Goal: Task Accomplishment & Management: Complete application form

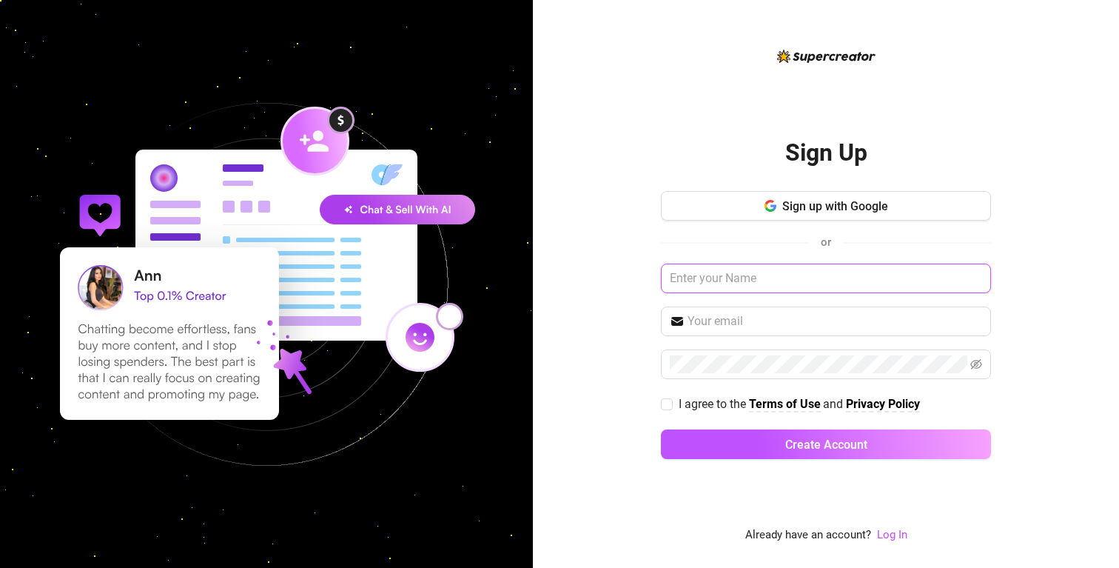
click at [848, 286] on input "text" at bounding box center [826, 279] width 330 height 30
click at [861, 198] on button "Sign up with Google" at bounding box center [826, 206] width 330 height 30
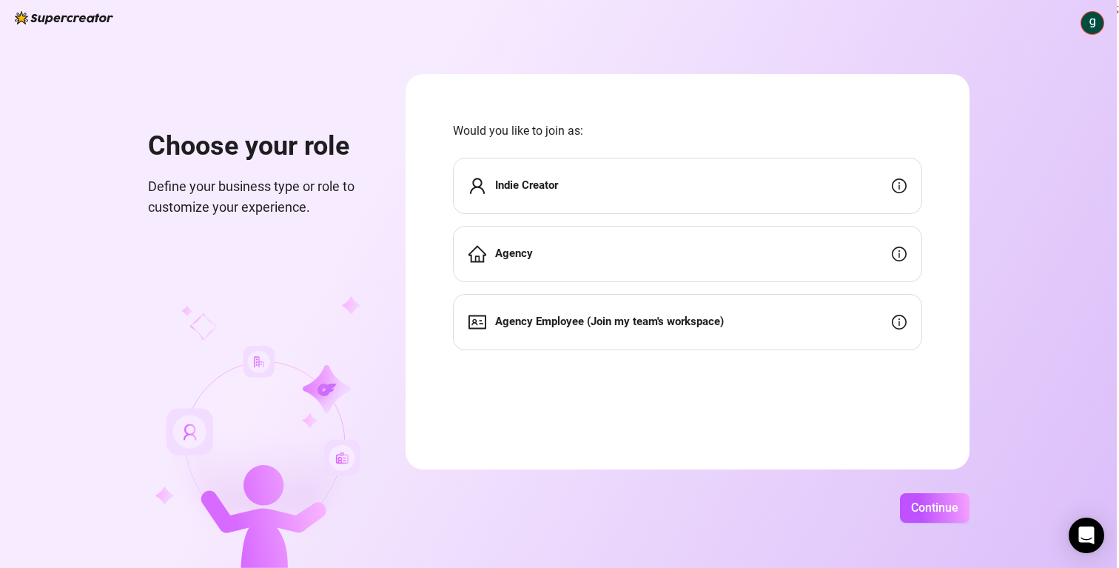
click at [620, 192] on div "Indie Creator" at bounding box center [687, 186] width 469 height 56
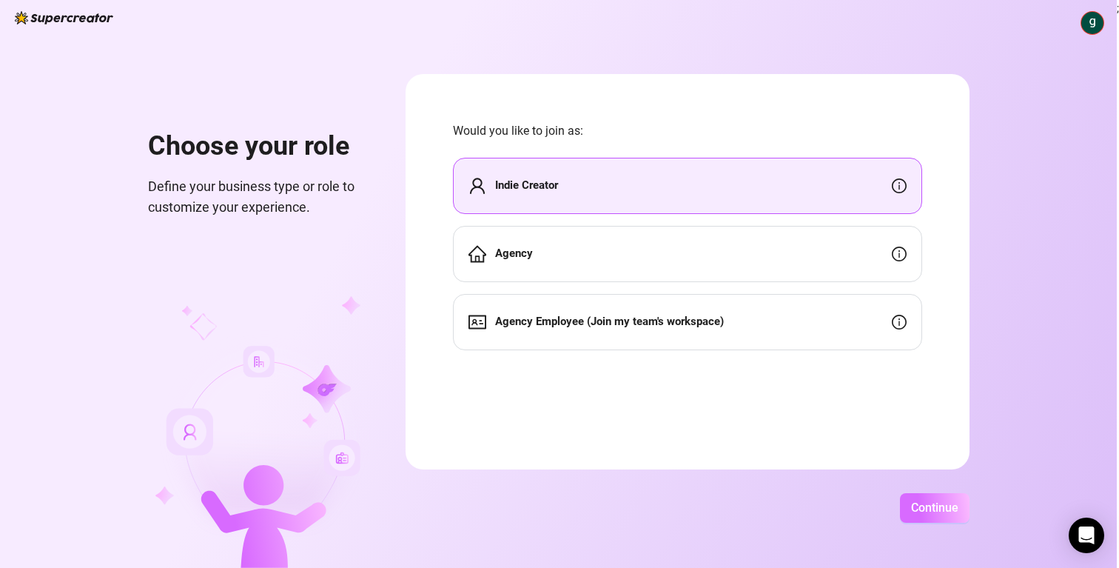
click at [935, 502] on span "Continue" at bounding box center [934, 507] width 47 height 14
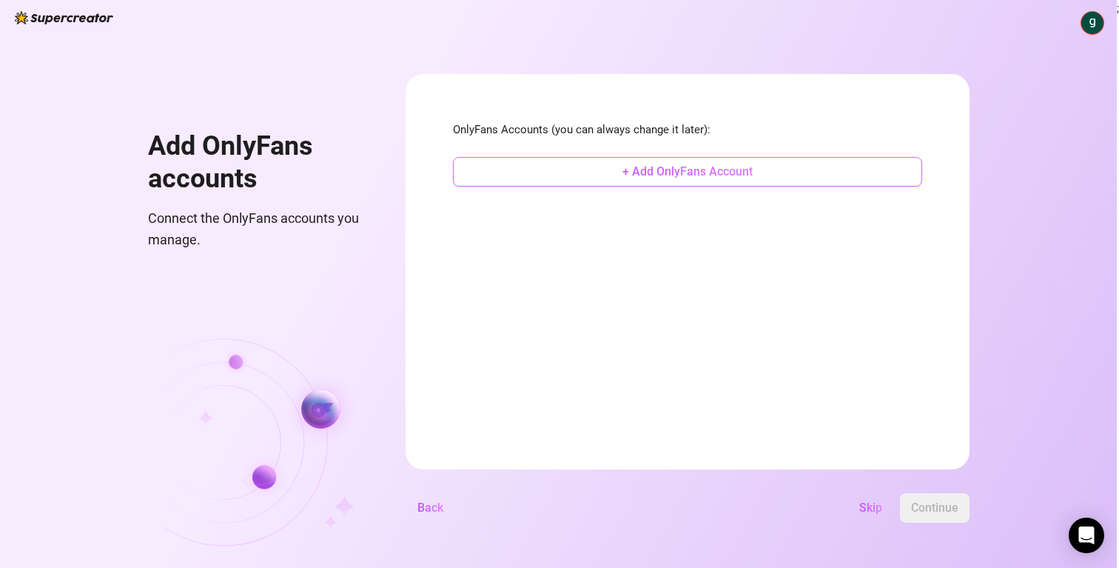
click at [750, 181] on button "+ Add OnlyFans Account" at bounding box center [687, 172] width 469 height 30
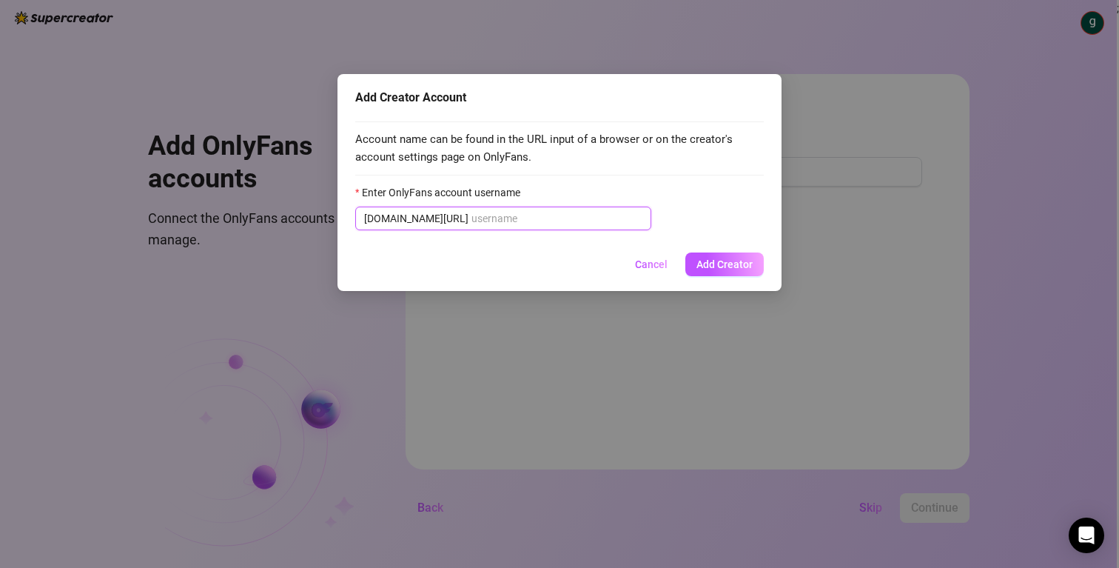
type input "f"
click at [509, 224] on input "f" at bounding box center [557, 218] width 171 height 16
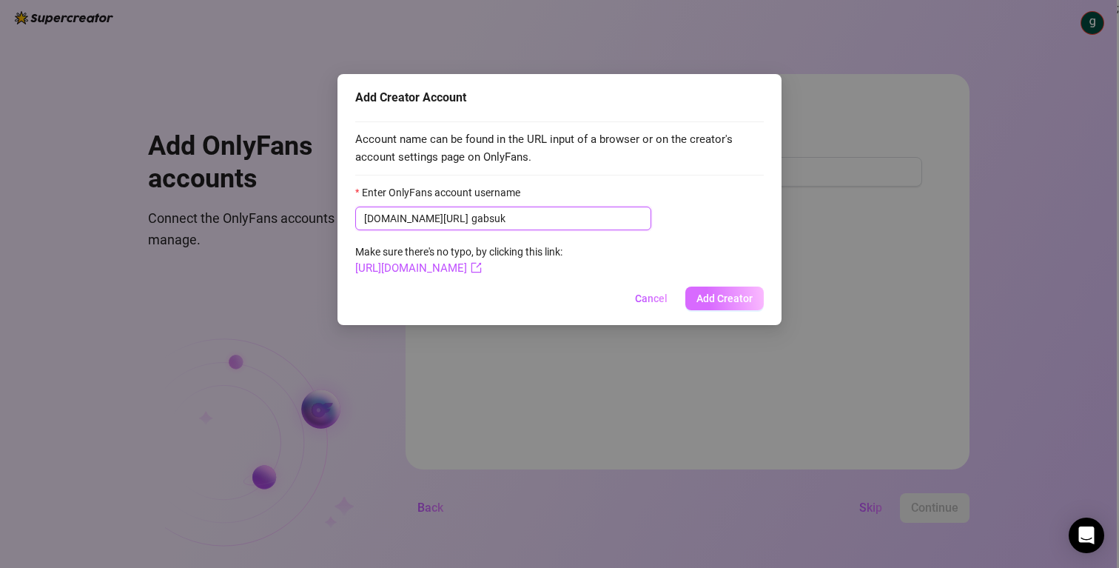
type input "gabsuk"
click at [745, 291] on button "Add Creator" at bounding box center [725, 298] width 78 height 24
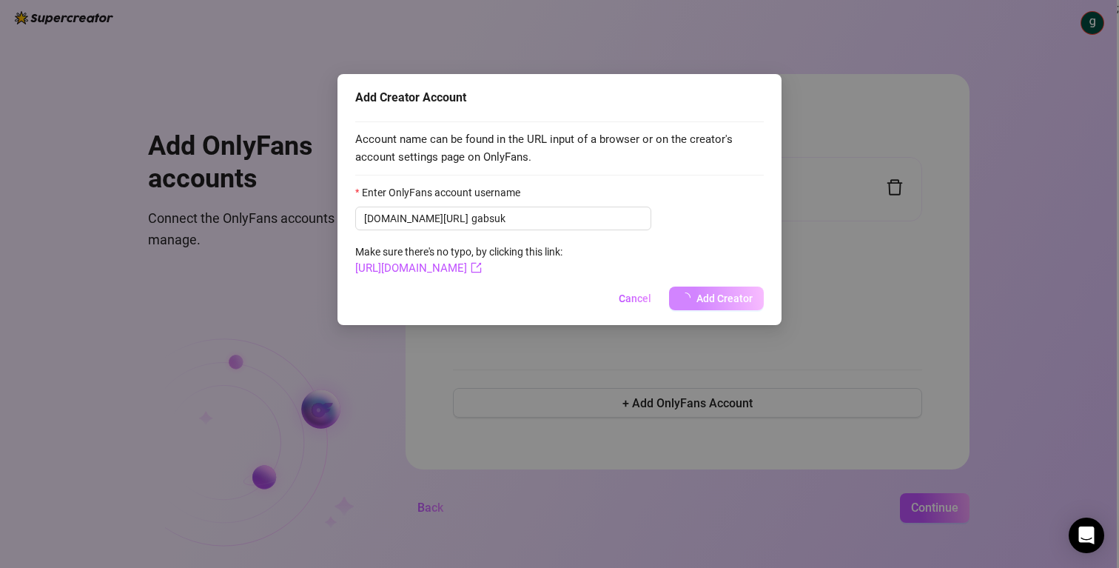
click at [885, 408] on div "Add Creator Account Account name can be found in the URL input of a browser or …" at bounding box center [559, 284] width 1119 height 568
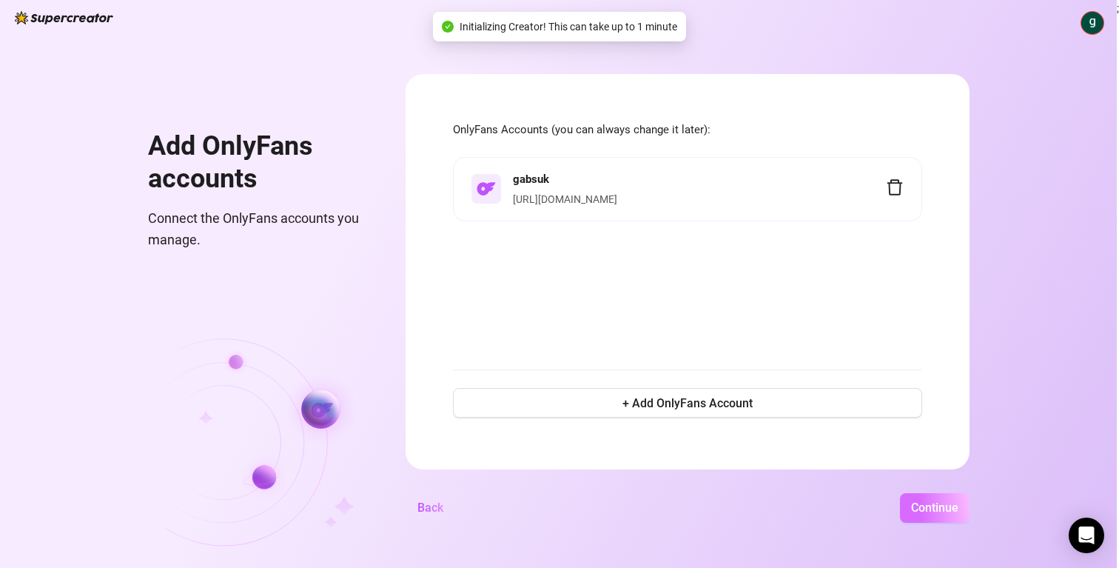
click at [928, 513] on span "Continue" at bounding box center [934, 507] width 47 height 14
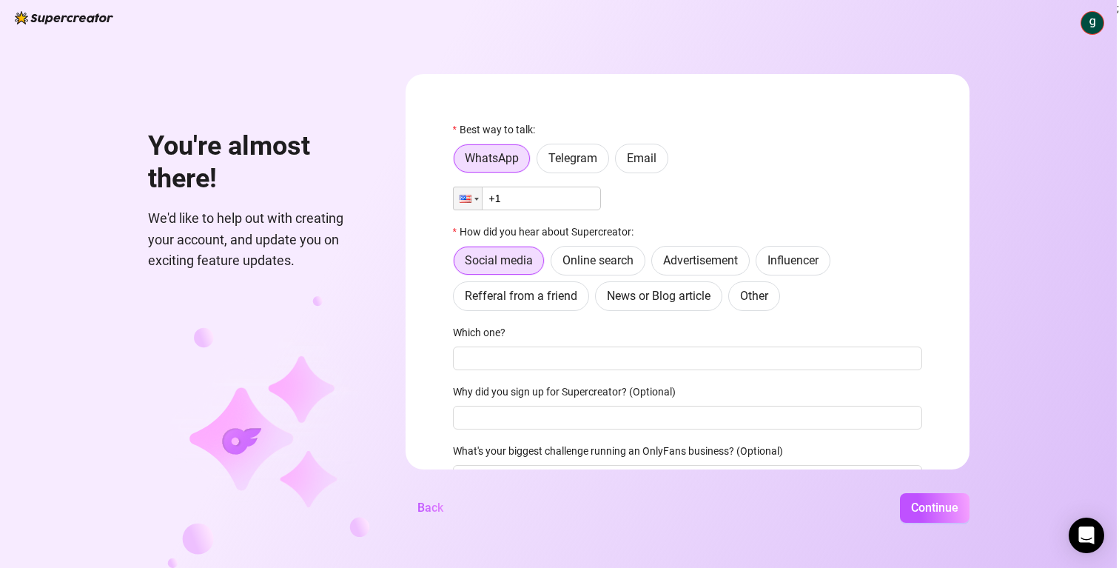
click at [611, 343] on div "Which one?" at bounding box center [687, 335] width 469 height 22
click at [761, 301] on span "Other" at bounding box center [754, 296] width 28 height 14
click at [733, 300] on input "Other" at bounding box center [733, 300] width 0 height 0
click at [642, 163] on span "Email" at bounding box center [642, 158] width 30 height 14
click at [620, 162] on input "Email" at bounding box center [620, 162] width 0 height 0
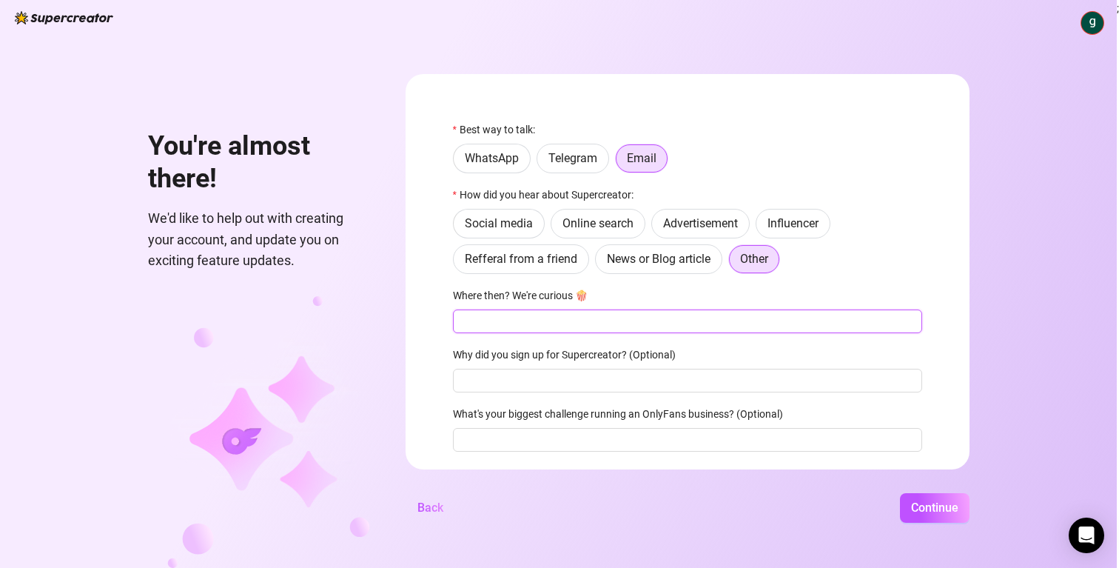
click at [604, 318] on input "Where then? We're curious 🍿" at bounding box center [687, 321] width 469 height 24
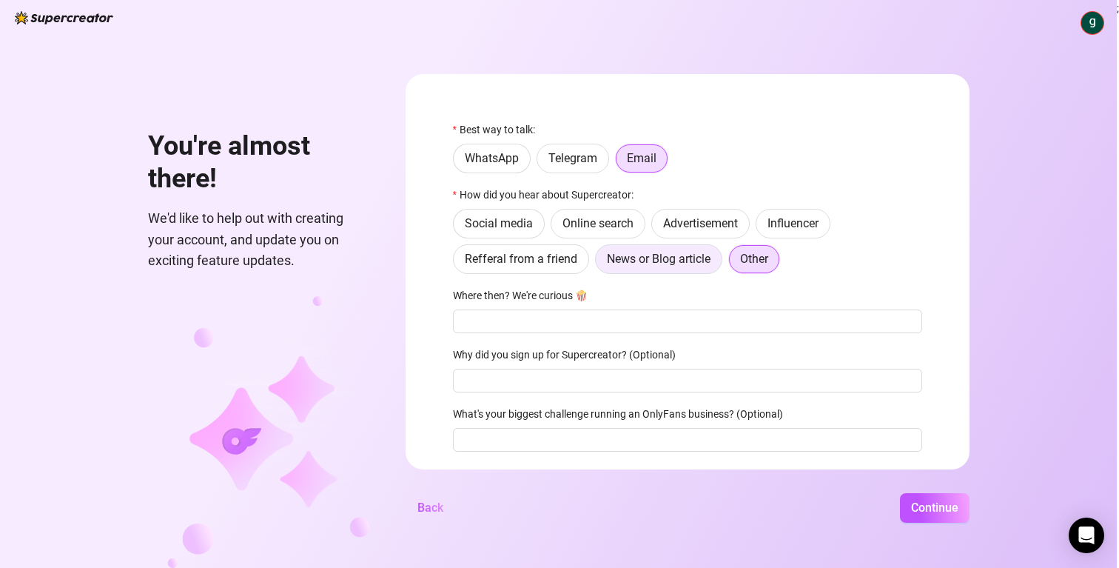
click at [654, 264] on span "News or Blog article" at bounding box center [659, 259] width 104 height 14
click at [600, 263] on input "News or Blog article" at bounding box center [600, 263] width 0 height 0
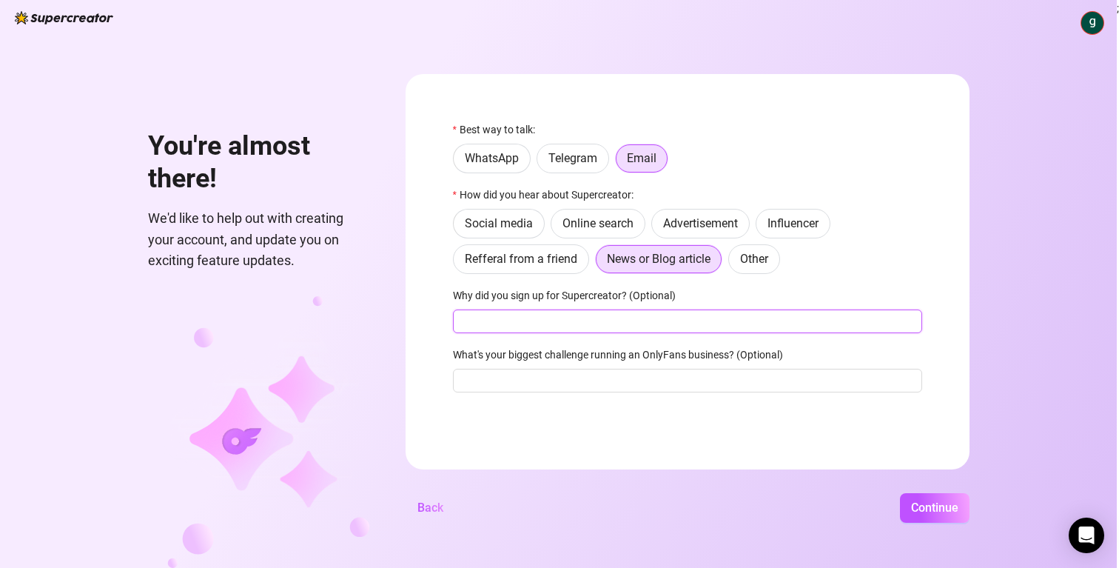
click at [607, 318] on input "Why did you sign up for Supercreator? (Optional)" at bounding box center [687, 321] width 469 height 24
click at [928, 504] on span "Continue" at bounding box center [934, 507] width 47 height 14
